Goal: Transaction & Acquisition: Subscribe to service/newsletter

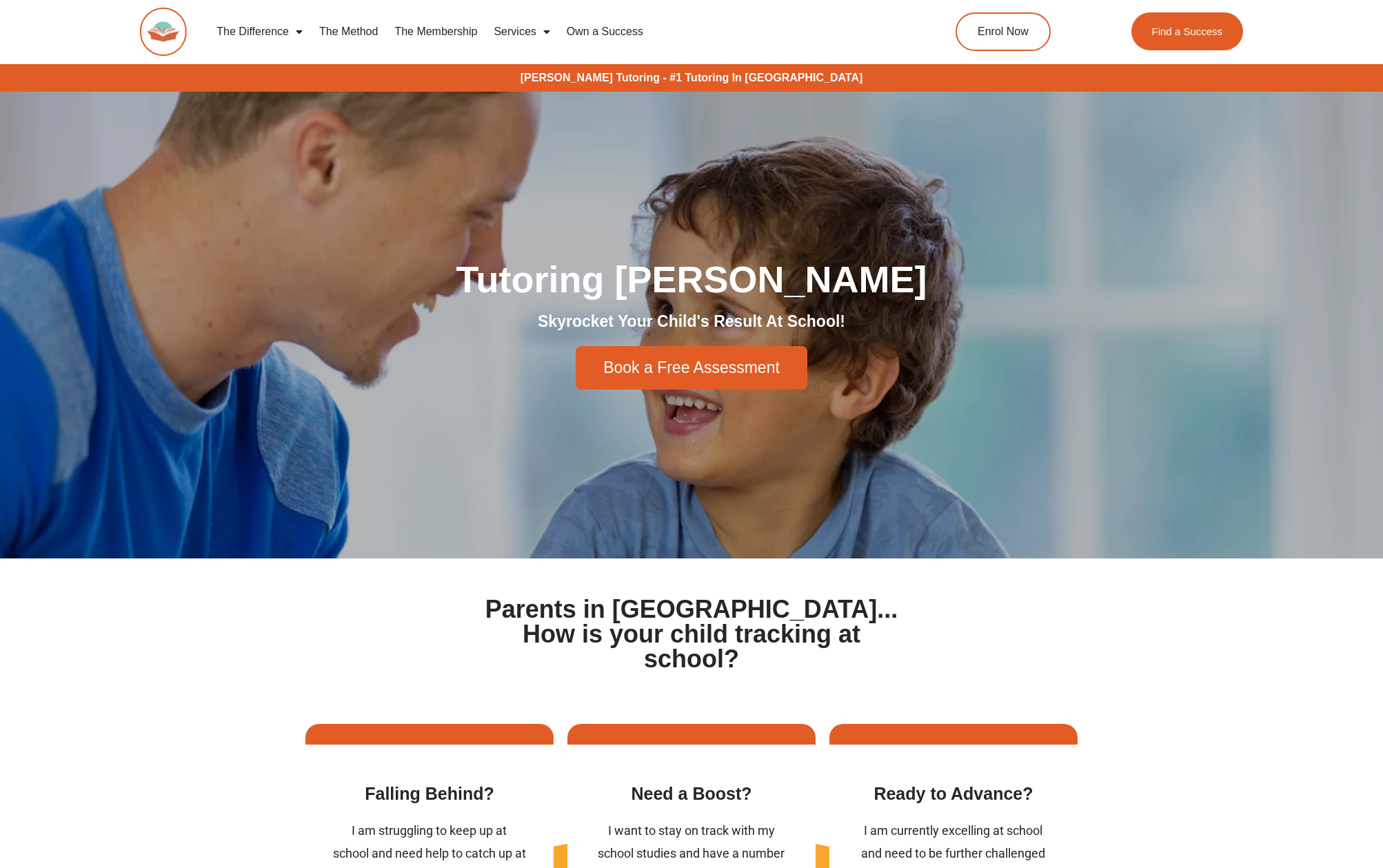
click at [455, 35] on link "The Membership" at bounding box center [436, 31] width 99 height 32
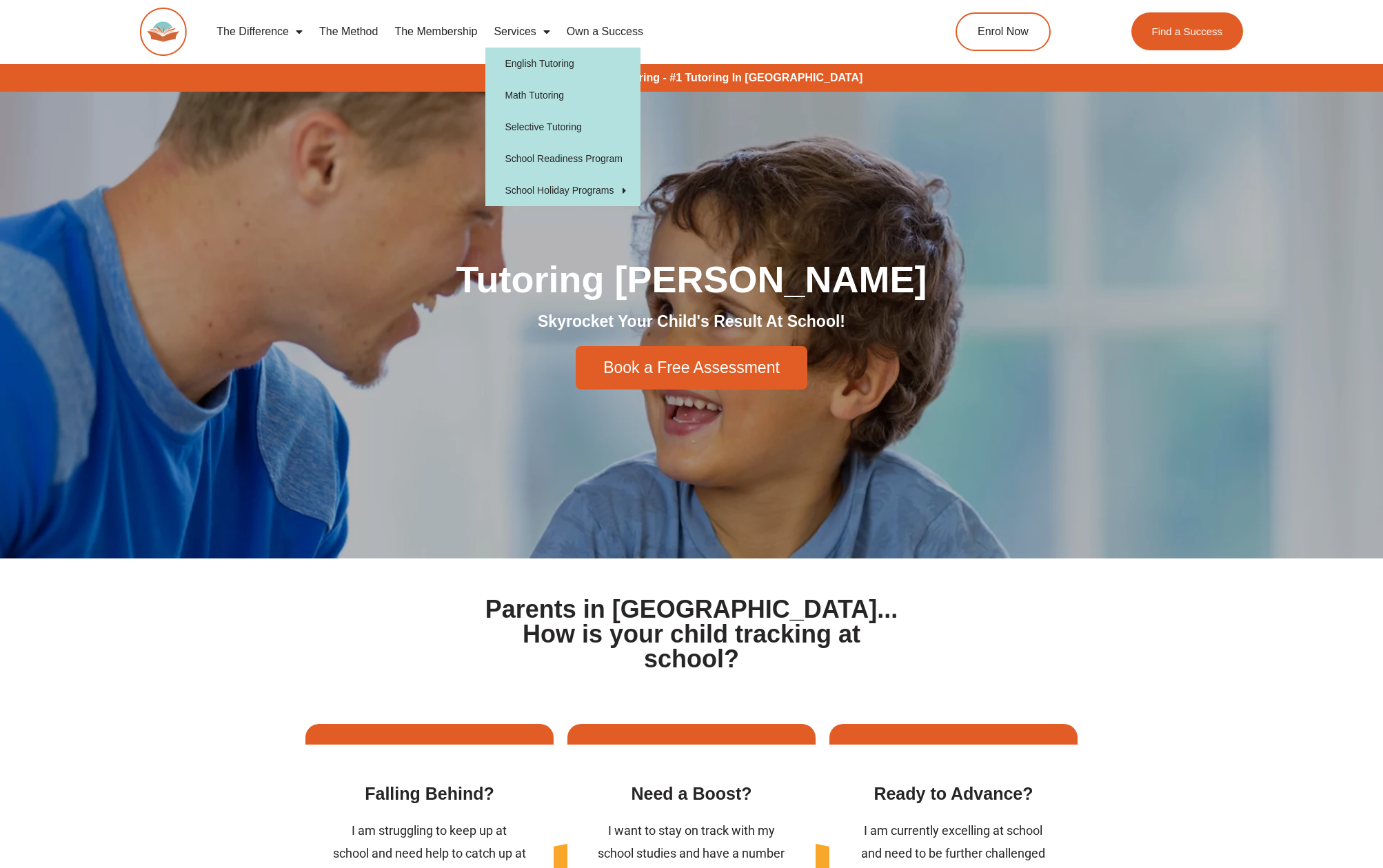
click at [520, 33] on link "Services" at bounding box center [521, 31] width 72 height 32
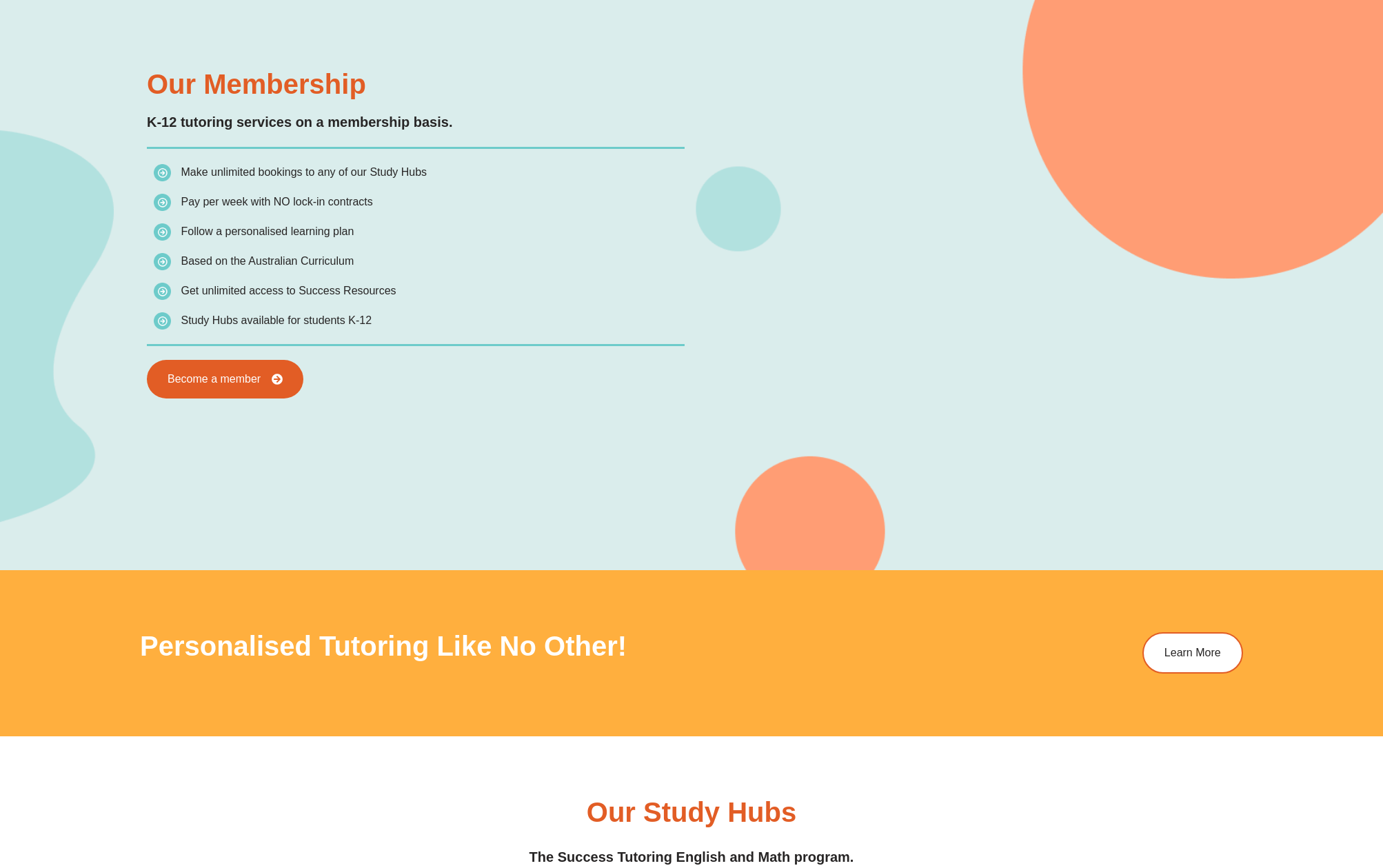
scroll to position [1448, 0]
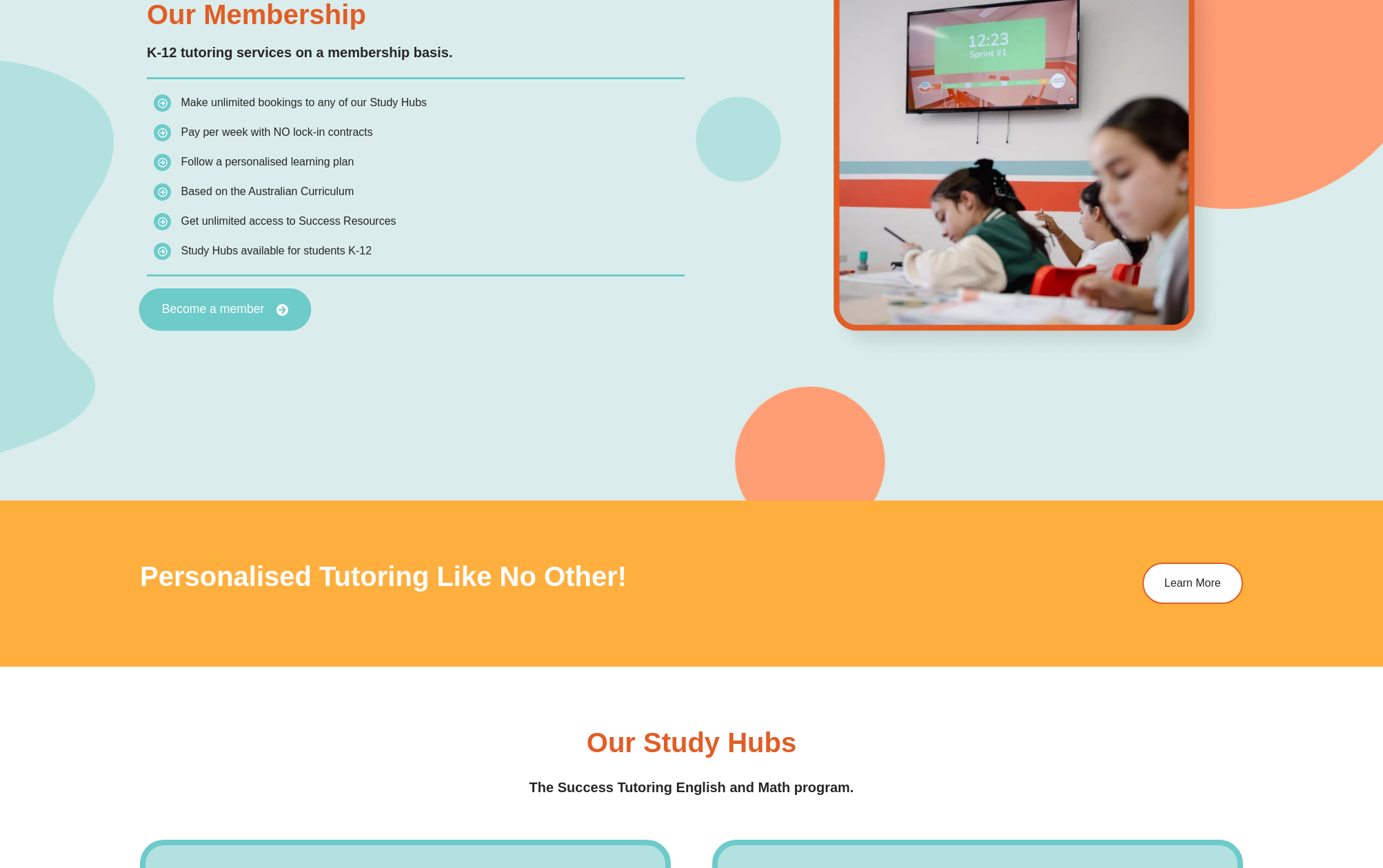
click at [273, 301] on link "Become a member" at bounding box center [226, 309] width 172 height 43
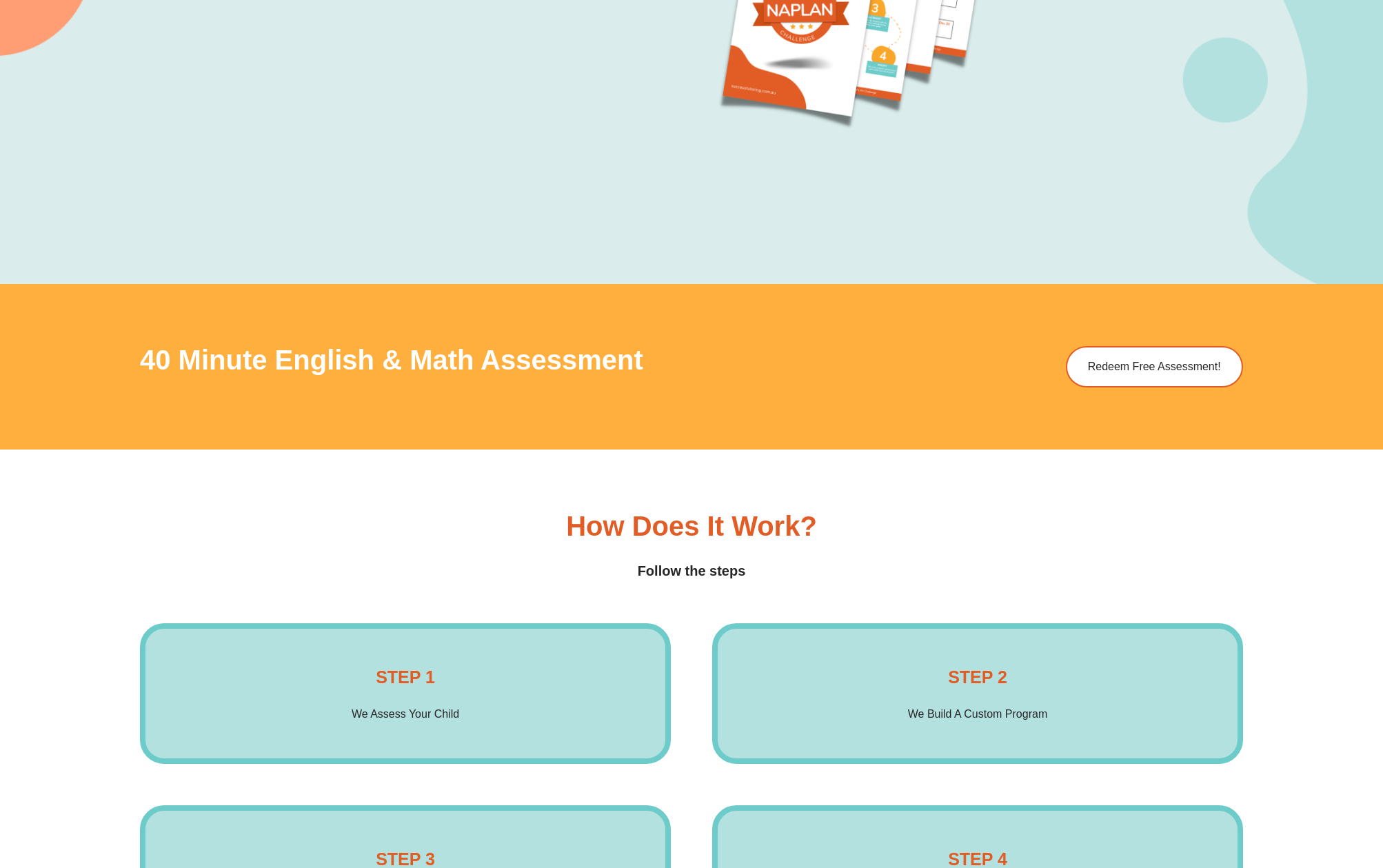
scroll to position [1930, 0]
